Goal: Task Accomplishment & Management: Complete application form

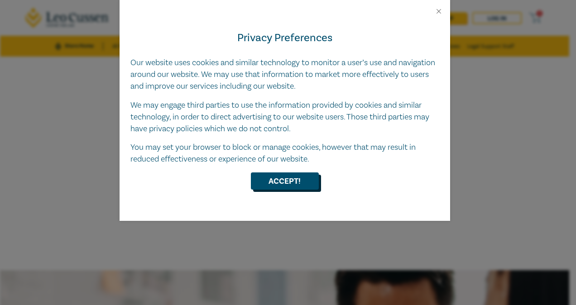
click at [266, 188] on button "Accept!" at bounding box center [285, 180] width 68 height 17
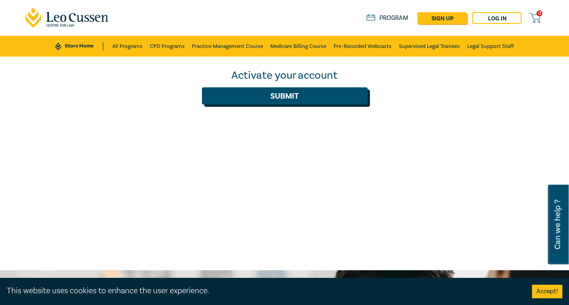
click at [246, 103] on button "Submit" at bounding box center [285, 95] width 166 height 17
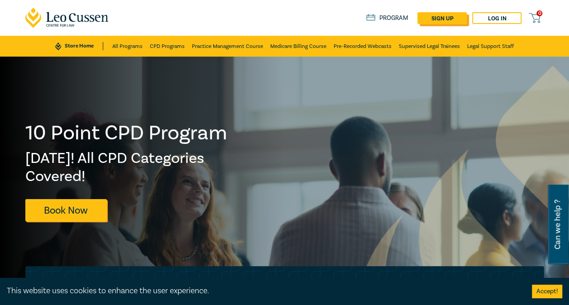
click at [445, 15] on link "sign up" at bounding box center [441, 18] width 49 height 12
select select "AU"
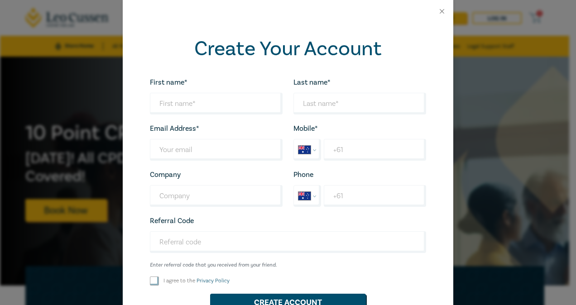
click at [443, 11] on div at bounding box center [288, 11] width 330 height 23
click at [438, 11] on button "Close" at bounding box center [442, 11] width 8 height 8
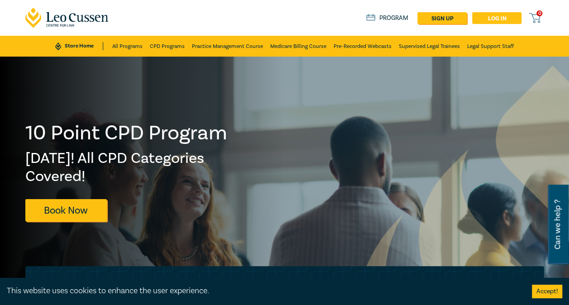
click at [492, 22] on link "Log in" at bounding box center [496, 18] width 49 height 12
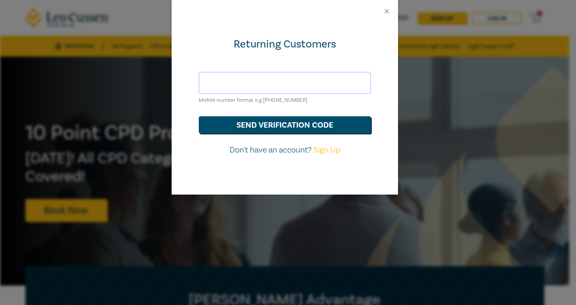
click at [282, 88] on input "text" at bounding box center [285, 83] width 172 height 22
type input "jzankin@leocussen.edu.au"
click at [261, 120] on button "send verification code" at bounding box center [285, 124] width 172 height 17
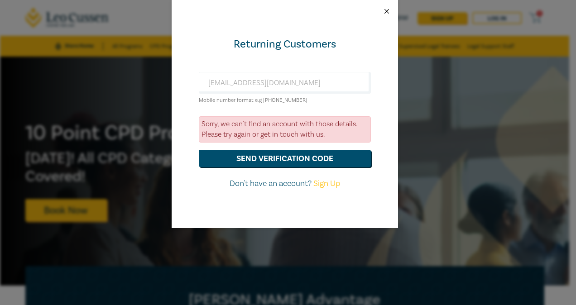
click at [384, 10] on button "Close" at bounding box center [386, 11] width 8 height 8
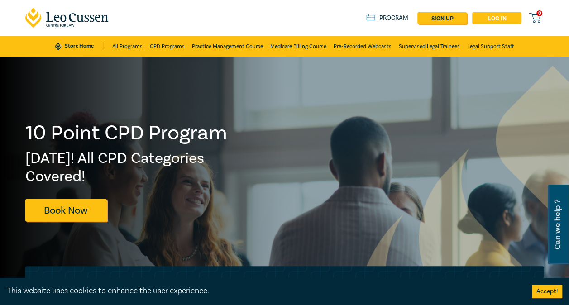
click at [491, 16] on link "Log in" at bounding box center [496, 18] width 49 height 12
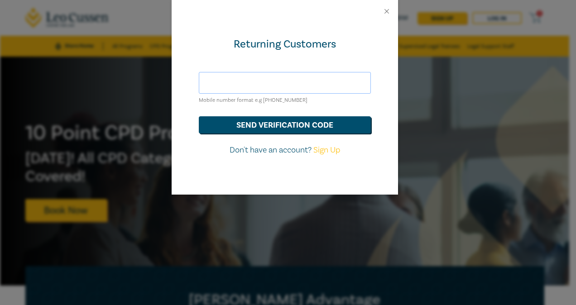
click at [233, 85] on input "text" at bounding box center [285, 83] width 172 height 22
type input "jzankin@leocussen.edu.au"
click at [226, 121] on button "send verification code" at bounding box center [285, 124] width 172 height 17
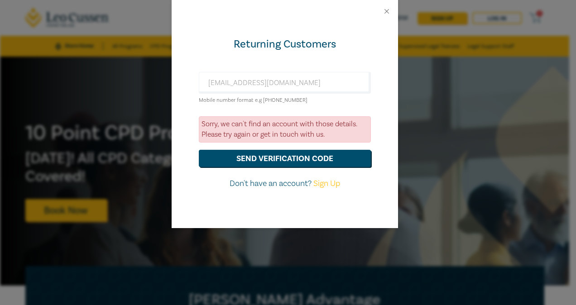
click at [324, 183] on link "Sign Up" at bounding box center [326, 183] width 27 height 10
select select "AU"
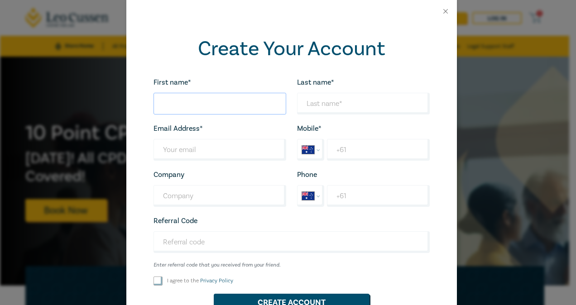
click at [192, 107] on input "First name*" at bounding box center [219, 104] width 133 height 22
type input "Juanita"
click at [341, 109] on input "Last name*" at bounding box center [363, 104] width 133 height 22
type input "Zankin"
click at [235, 148] on input "Last name*" at bounding box center [219, 150] width 133 height 22
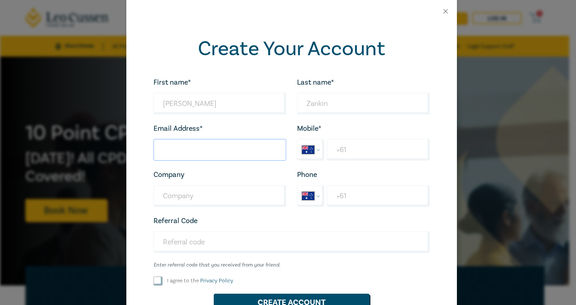
type input "jzankin@leocussen.edu.au"
click at [220, 185] on input "Company" at bounding box center [219, 196] width 133 height 22
type input "Leo Cussen"
click at [186, 244] on input "Referral Code" at bounding box center [291, 242] width 276 height 22
paste input "LEOFAMILYCPD"
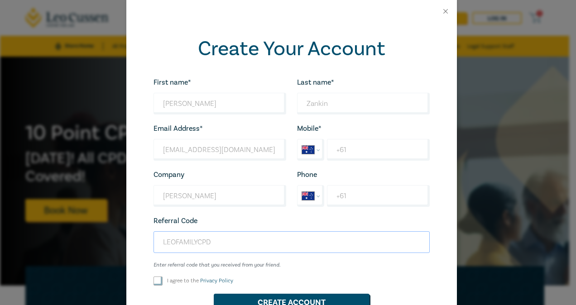
click at [158, 242] on input "LEOFAMILYCPD" at bounding box center [291, 242] width 276 height 22
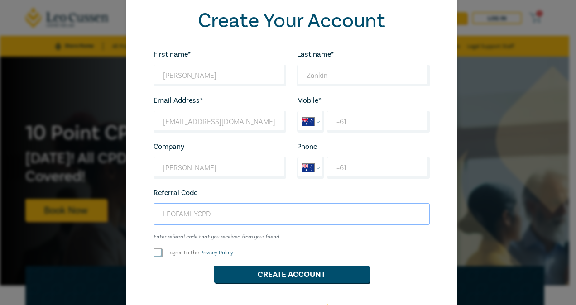
scroll to position [29, 0]
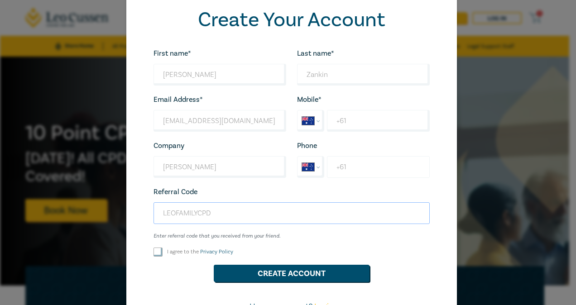
type input "LEOFAMILYCPD"
click at [341, 168] on input "+61" at bounding box center [378, 167] width 102 height 22
click at [379, 126] on input "+61" at bounding box center [378, 121] width 102 height 22
type input "+61 403 345 146"
click at [154, 250] on input "I agree to the Privacy Policy" at bounding box center [157, 252] width 9 height 9
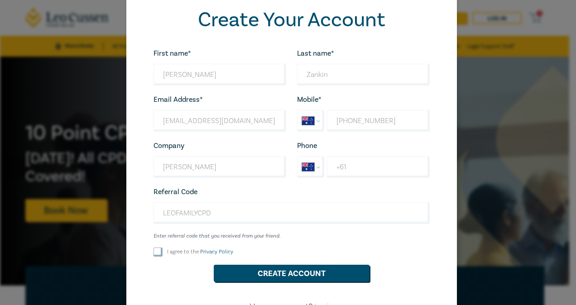
checkbox input "true"
click at [246, 265] on button "Create Account" at bounding box center [292, 273] width 156 height 17
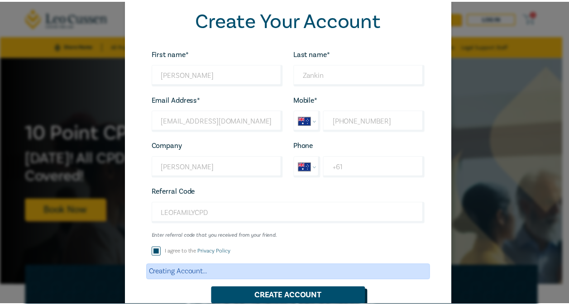
scroll to position [109, 0]
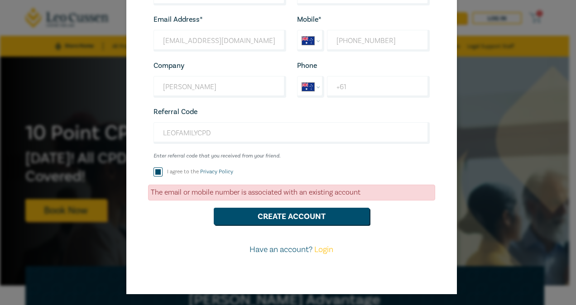
click at [324, 248] on link "Login" at bounding box center [323, 249] width 19 height 10
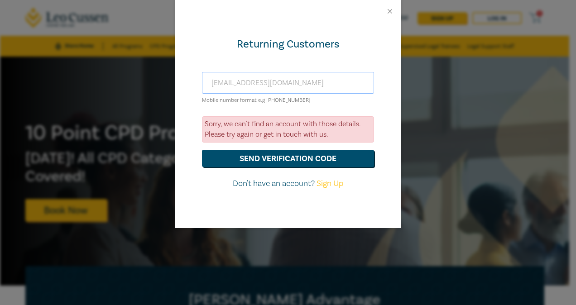
click at [282, 80] on input "jzankin@leocussen.edu.au" at bounding box center [288, 83] width 172 height 22
click at [242, 156] on button "send verification code" at bounding box center [288, 158] width 172 height 17
click at [296, 153] on button "send verification code" at bounding box center [288, 158] width 172 height 17
click at [388, 19] on div at bounding box center [288, 11] width 226 height 23
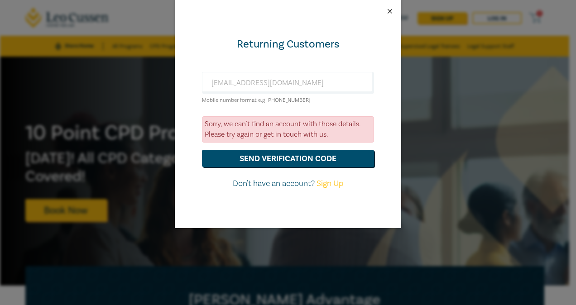
click at [389, 13] on button "Close" at bounding box center [390, 11] width 8 height 8
